Goal: Information Seeking & Learning: Learn about a topic

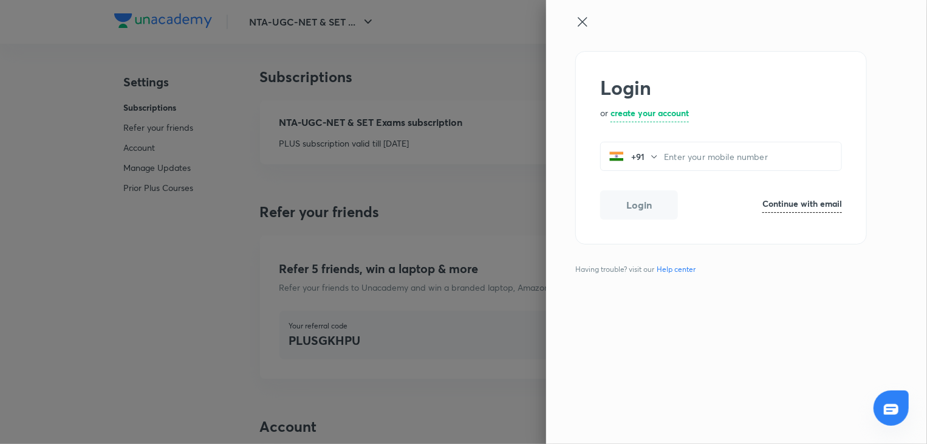
click at [581, 22] on icon at bounding box center [582, 21] width 9 height 9
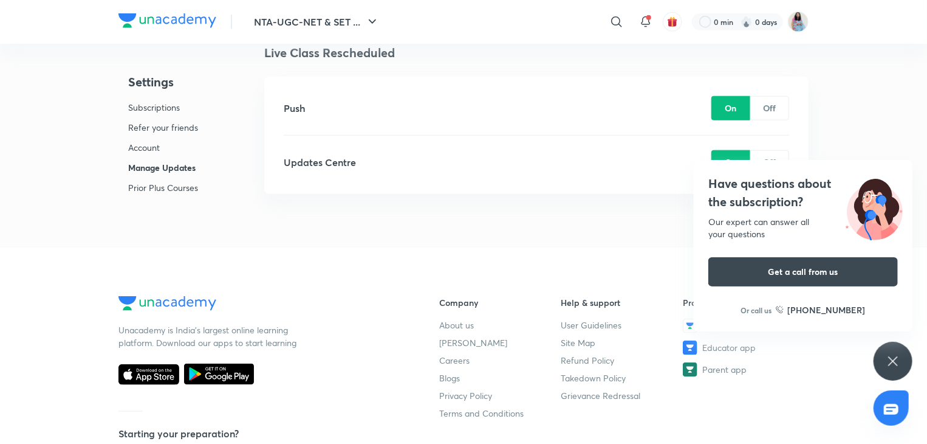
scroll to position [3116, 0]
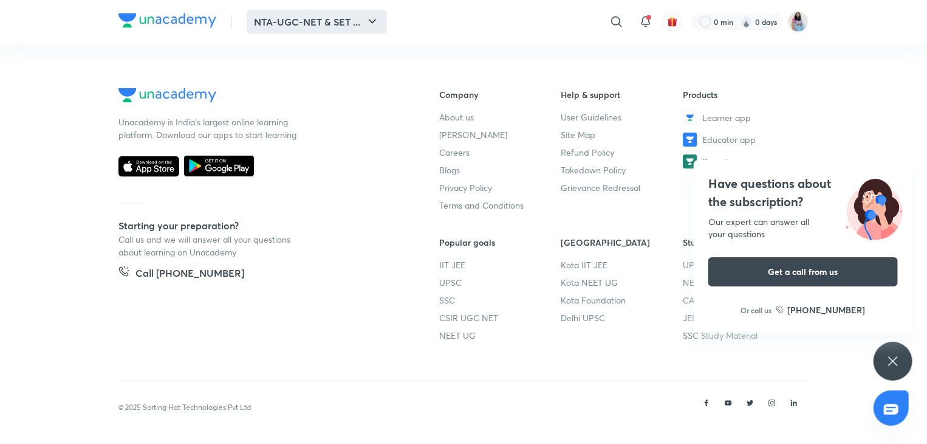
click at [366, 20] on icon "button" at bounding box center [372, 22] width 15 height 15
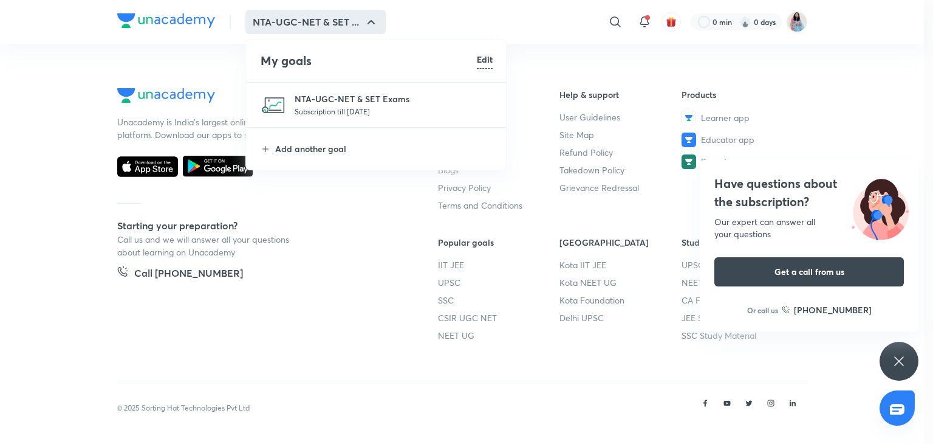
click at [641, 18] on div at bounding box center [466, 222] width 933 height 444
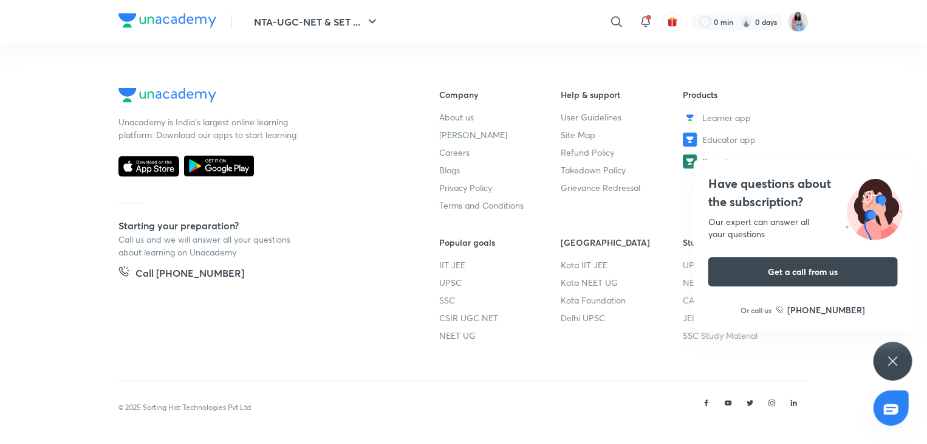
click at [641, 18] on icon at bounding box center [646, 22] width 15 height 15
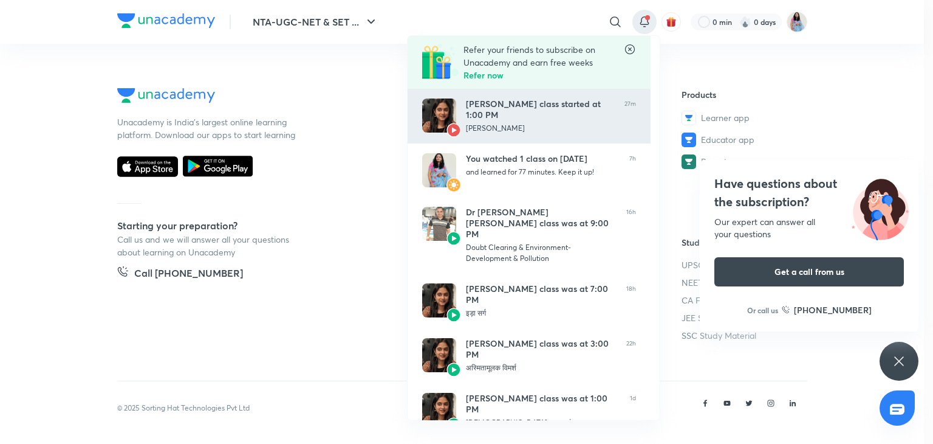
click at [520, 114] on div "Sakshi Singh’s class started at 1:00 PM" at bounding box center [540, 109] width 149 height 22
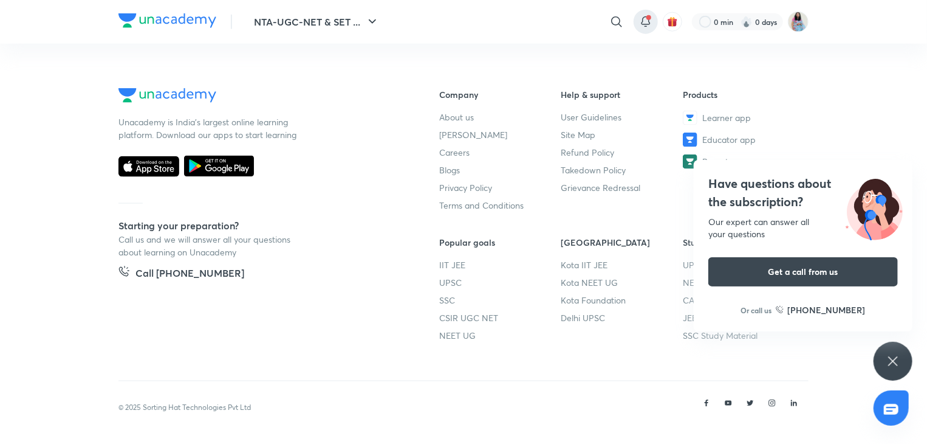
click at [647, 15] on icon at bounding box center [646, 22] width 15 height 15
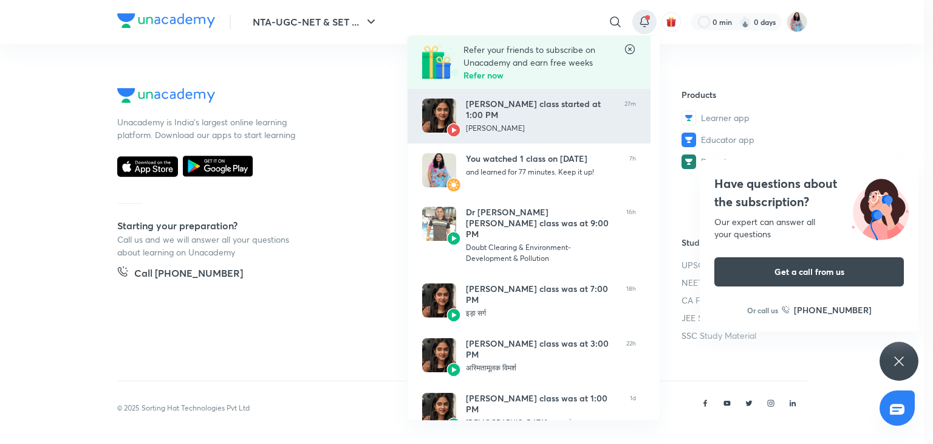
click at [475, 110] on div "Sakshi Singh’s class started at 1:00 PM" at bounding box center [540, 109] width 149 height 22
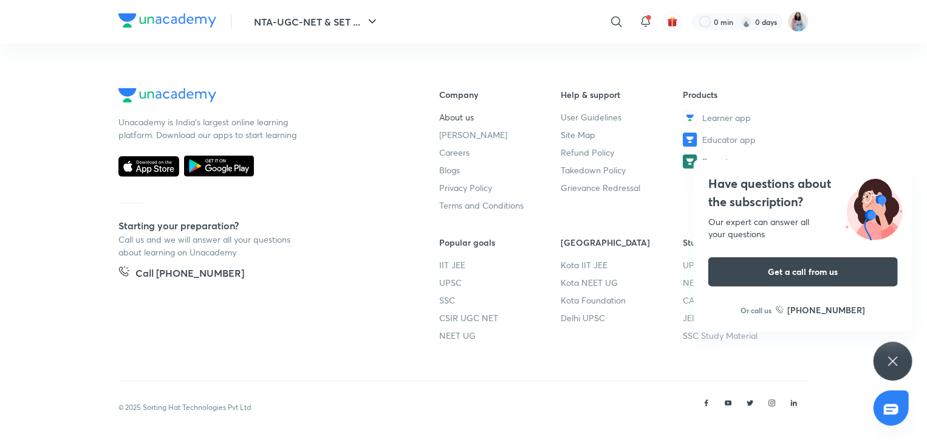
click at [475, 111] on link "About us" at bounding box center [500, 117] width 122 height 13
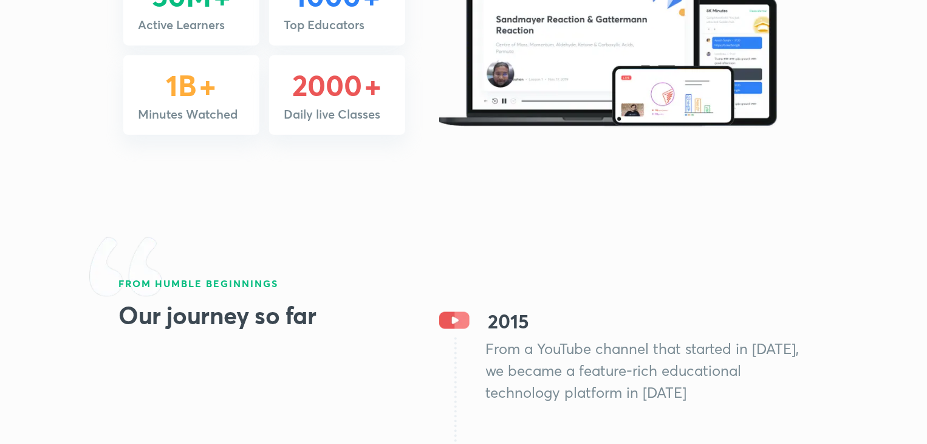
scroll to position [700, 0]
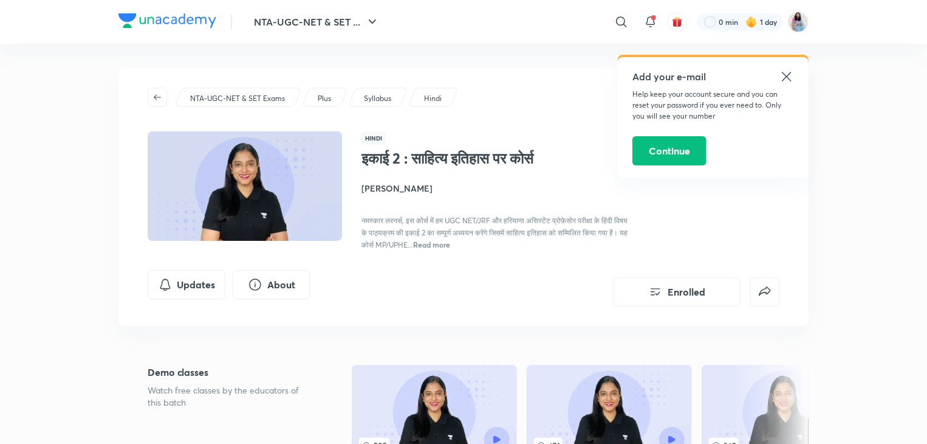
click at [461, 156] on h1 "इकाई 2 : साहित्य इतिहास पर कोर्स" at bounding box center [461, 158] width 199 height 18
click at [787, 74] on icon at bounding box center [787, 76] width 15 height 15
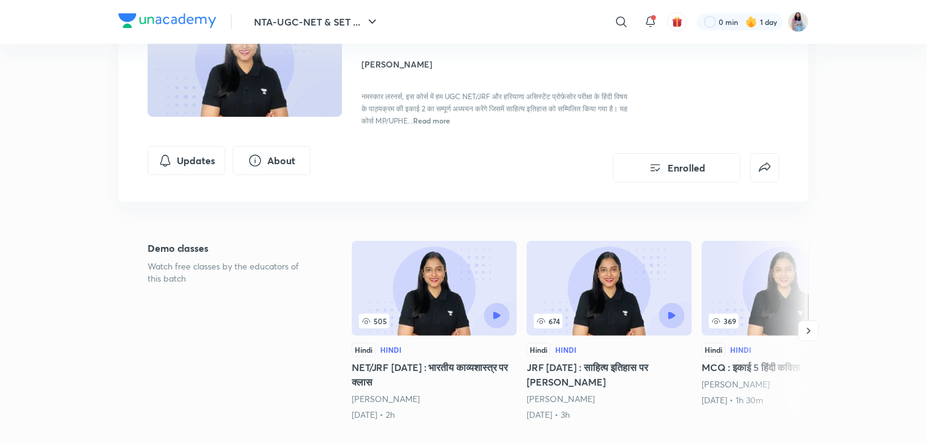
scroll to position [124, 0]
click at [551, 126] on div "नमस्कार लरनर्स, इस कोर्स में हम UGC NET/JRF और हरियाणा असिस्टेंट प्रोफ़ेसोर परीक…" at bounding box center [498, 108] width 272 height 36
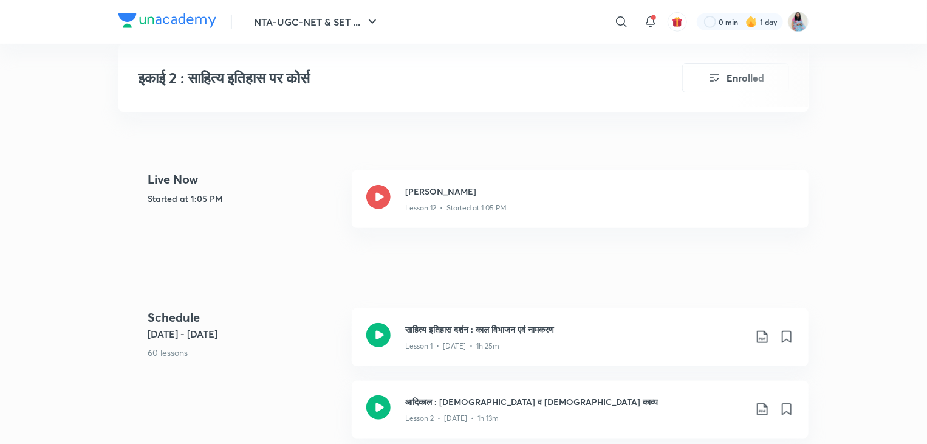
scroll to position [436, 0]
click at [410, 214] on p "Lesson 12 • Started at 1:05 PM" at bounding box center [455, 209] width 101 height 11
